Goal: Check status: Check status

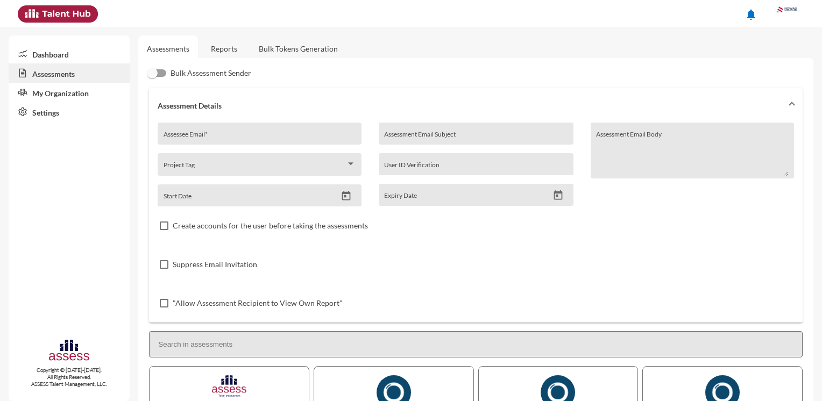
click at [224, 45] on link "Reports" at bounding box center [224, 48] width 44 height 26
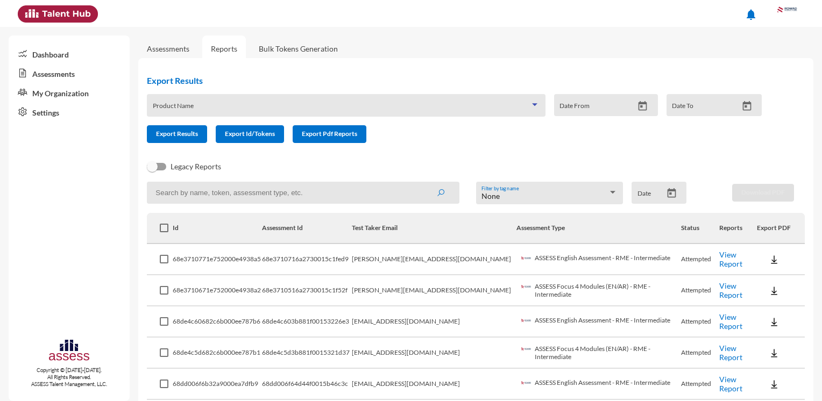
click at [299, 106] on span at bounding box center [341, 109] width 377 height 9
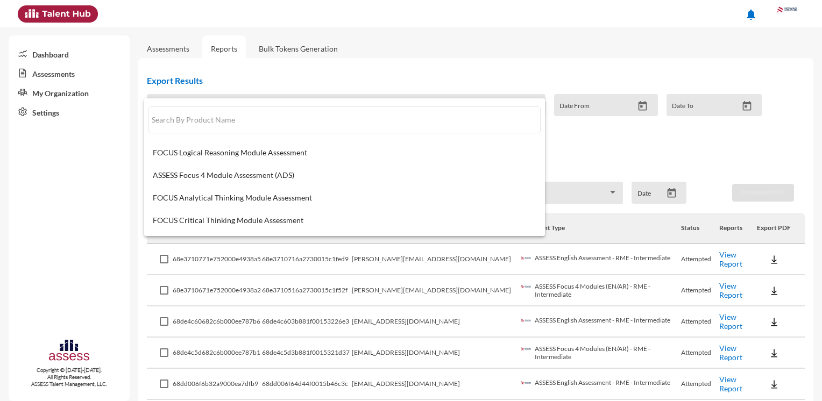
click at [464, 76] on div at bounding box center [411, 200] width 822 height 401
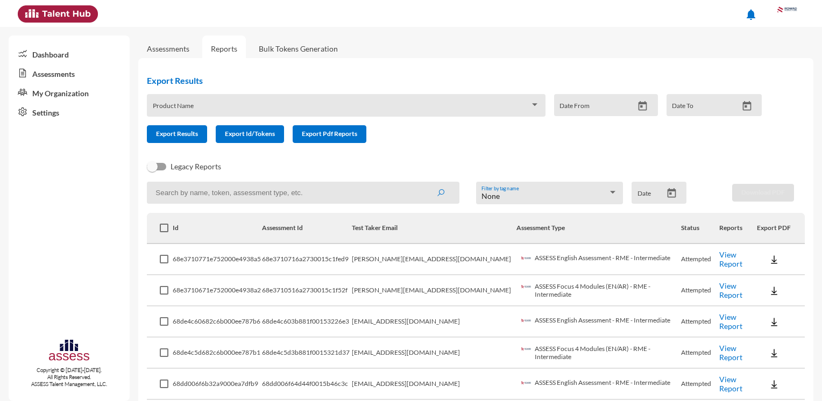
click at [178, 195] on input at bounding box center [303, 193] width 312 height 22
type input "[PERSON_NAME]"
click at [441, 190] on icon "submit" at bounding box center [440, 193] width 9 height 9
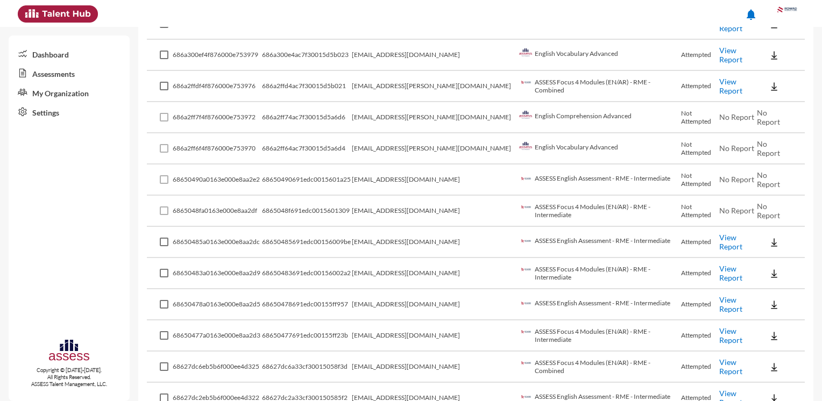
scroll to position [2396, 0]
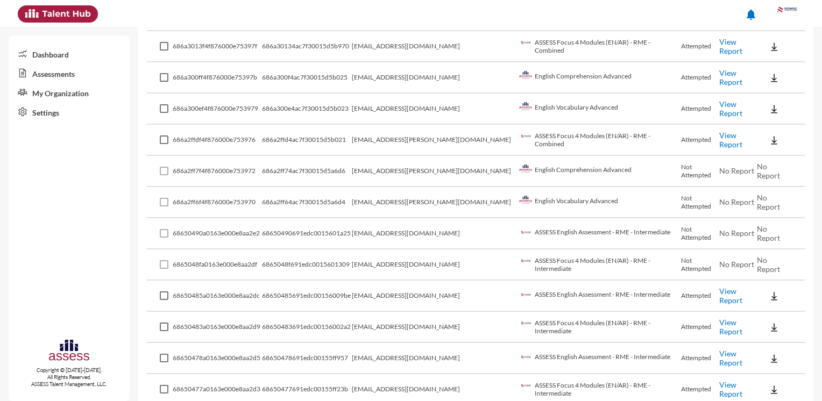
click at [725, 99] on link "View Report" at bounding box center [730, 108] width 23 height 18
click at [730, 99] on link "View Report" at bounding box center [730, 108] width 23 height 18
